Goal: Find specific page/section: Find specific page/section

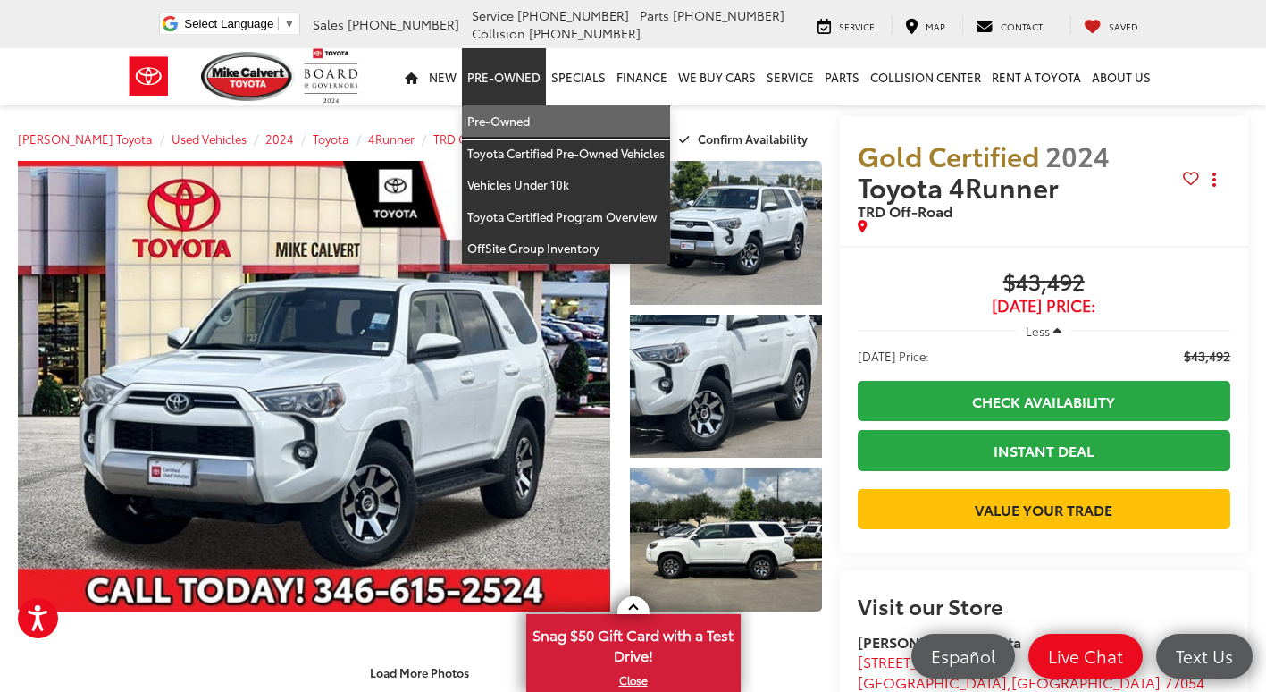
click at [498, 122] on link "Pre-Owned" at bounding box center [566, 121] width 208 height 32
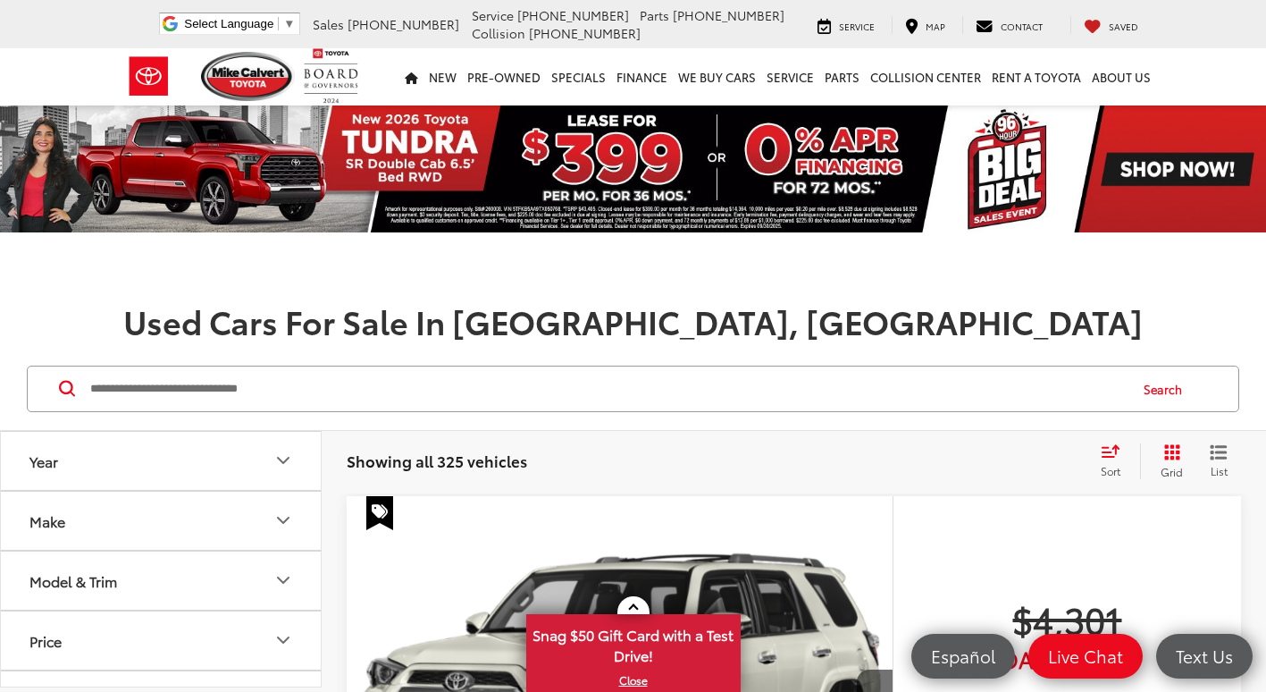
click at [428, 401] on input "Search by Make, Model, or Keyword" at bounding box center [607, 388] width 1038 height 43
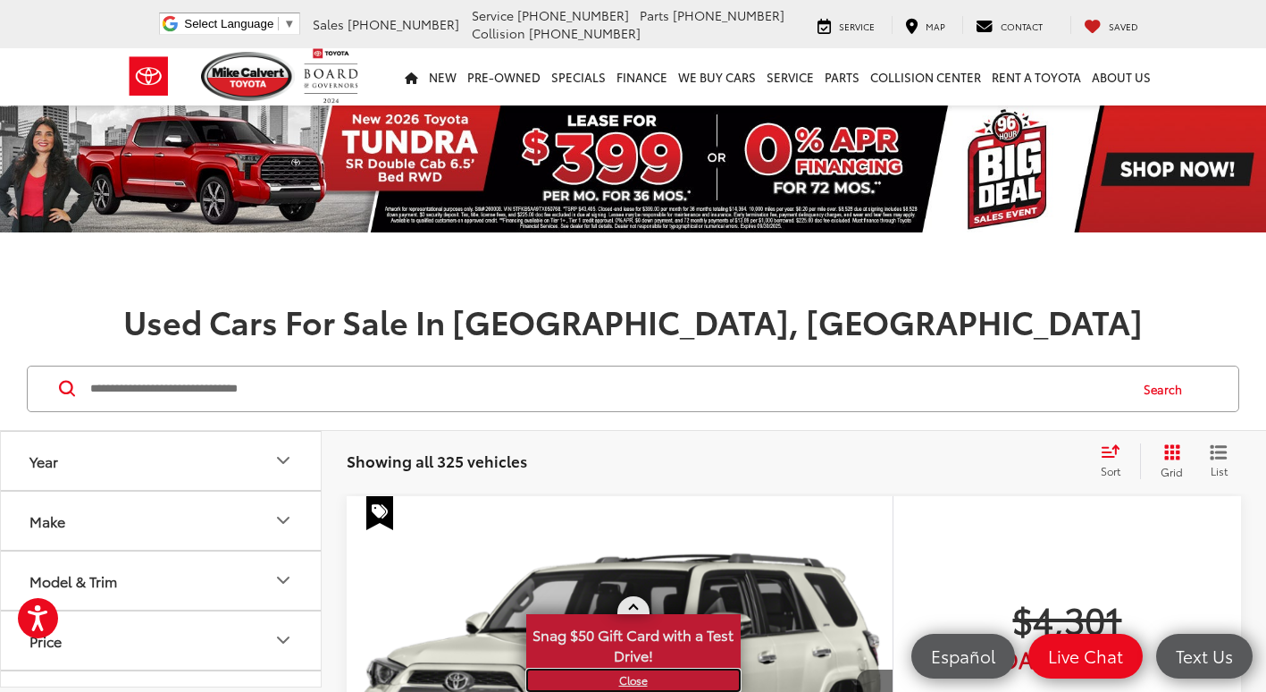
click at [632, 679] on link "X" at bounding box center [633, 680] width 211 height 20
